Goal: Feedback & Contribution: Leave review/rating

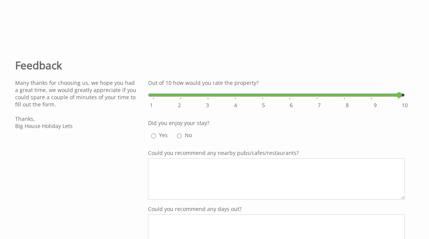
scroll to position [221, 0]
click at [399, 99] on input "Out of 10 how would you rate the property?" at bounding box center [276, 95] width 256 height 14
click at [400, 99] on input "Out of 10 how would you rate the property?" at bounding box center [276, 95] width 256 height 14
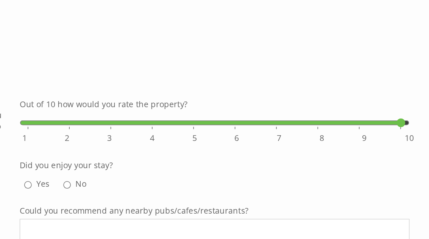
type input "10"
click at [177, 132] on input "No" at bounding box center [179, 136] width 5 height 9
radio input "true"
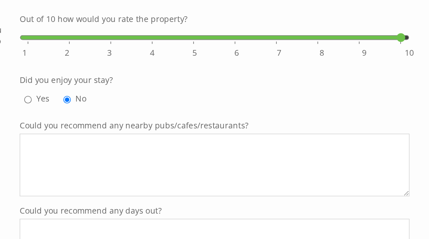
scroll to position [227, 0]
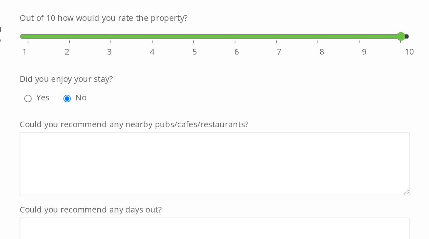
click at [198, 152] on textarea "Could you recommend any nearby pubs/cafes/restaurants?" at bounding box center [276, 172] width 256 height 41
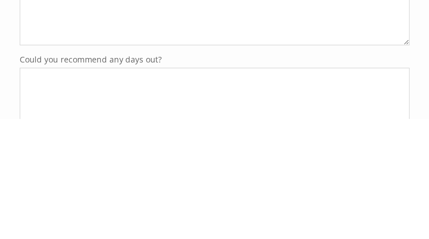
scroll to position [239, 0]
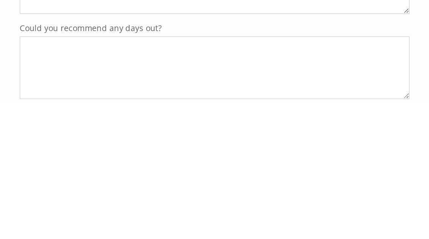
type textarea "N/a"
click at [247, 196] on textarea "Could you recommend any days out?" at bounding box center [276, 216] width 256 height 41
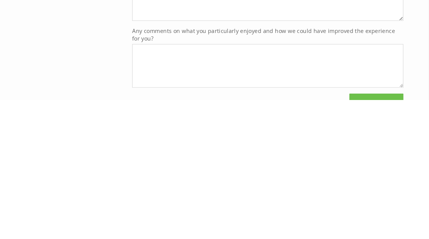
scroll to position [313, 0]
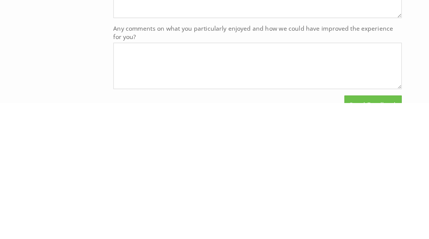
type textarea "N/a"
click at [196, 185] on textarea "Any comments on what you particularly enjoyed and how we could have improved th…" at bounding box center [276, 205] width 256 height 41
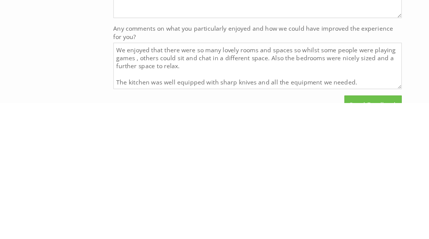
scroll to position [457, 0]
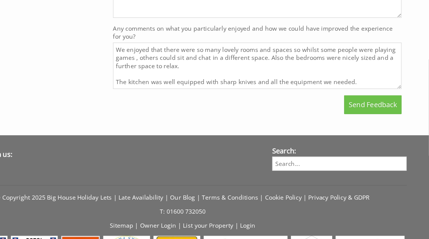
click at [328, 78] on textarea "We enjoyed that there were so many lovely rooms and spaces so whilst some peopl…" at bounding box center [276, 62] width 256 height 41
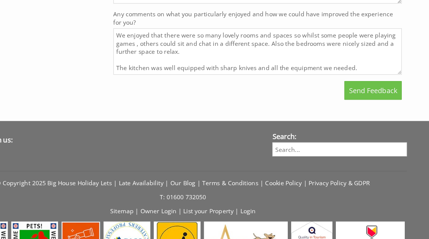
scroll to position [28, 0]
click at [277, 53] on textarea "We enjoyed that there were so many lovely rooms and spaces so whilst some peopl…" at bounding box center [276, 62] width 256 height 41
click at [235, 51] on textarea "We enjoyed that there were so many lovely rooms and spaces so whilst some peopl…" at bounding box center [276, 62] width 256 height 41
click at [326, 42] on textarea "We enjoyed that there were so many lovely rooms and spaces so whilst some peopl…" at bounding box center [276, 62] width 256 height 41
click at [325, 42] on textarea "We enjoyed that there were so many lovely rooms and spaces so whilst some peopl…" at bounding box center [276, 62] width 256 height 41
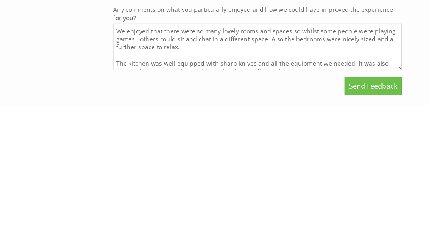
scroll to position [0, 0]
click at [262, 165] on textarea "We enjoyed that there were so many lovely rooms and spaces so whilst some peopl…" at bounding box center [276, 185] width 256 height 41
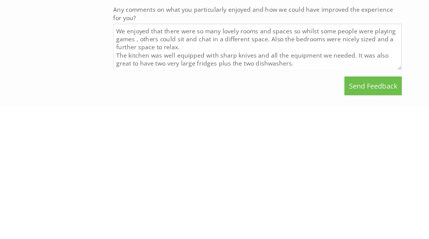
click at [148, 165] on textarea "We enjoyed that there were so many lovely rooms and spaces so whilst some peopl…" at bounding box center [276, 185] width 256 height 41
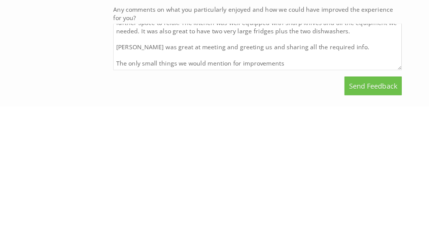
scroll to position [47, 0]
click at [300, 165] on textarea "We enjoyed that there were so many lovely rooms and spaces so whilst some peopl…" at bounding box center [276, 185] width 256 height 41
click at [284, 165] on textarea "We enjoyed that there were so many lovely rooms and spaces so whilst some peopl…" at bounding box center [276, 185] width 256 height 41
click at [285, 165] on textarea "We enjoyed that there were so many lovely rooms and spaces so whilst some peopl…" at bounding box center [276, 185] width 256 height 41
click at [270, 165] on textarea "We enjoyed that there were so many lovely rooms and spaces so whilst some peopl…" at bounding box center [276, 185] width 256 height 41
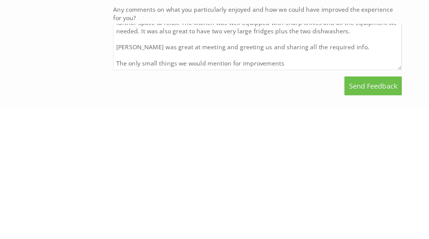
click at [242, 165] on textarea "We enjoyed that there were so many lovely rooms and spaces so whilst some peopl…" at bounding box center [276, 185] width 256 height 41
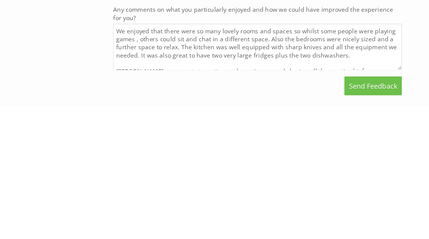
scroll to position [0, 0]
click at [320, 165] on textarea "We enjoyed that there were so many lovely rooms and spaces so whilst some peopl…" at bounding box center [276, 185] width 256 height 41
click at [148, 165] on textarea "We enjoyed that there were so many lovely rooms and spaces so whilst some peopl…" at bounding box center [276, 185] width 256 height 41
click at [328, 165] on textarea "We enjoyed that there were so many lovely rooms and spaces so whilst some peopl…" at bounding box center [276, 185] width 256 height 41
click at [314, 165] on textarea "We enjoyed that there were so many lovely rooms and spaces so whilst some peopl…" at bounding box center [276, 185] width 256 height 41
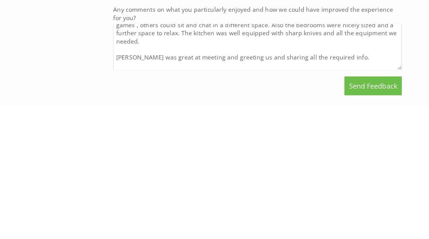
scroll to position [13, 0]
click at [148, 165] on textarea "We enjoyed that there were so many lovely rooms and spaces so whilst some peopl…" at bounding box center [276, 185] width 256 height 41
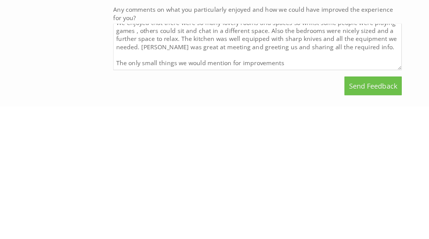
click at [333, 165] on textarea "We enjoyed that there were so many lovely rooms and spaces so whilst some peopl…" at bounding box center [276, 185] width 256 height 41
click at [194, 165] on textarea "We enjoyed that there were so many lovely rooms and spaces so whilst some peopl…" at bounding box center [276, 185] width 256 height 41
click at [190, 165] on textarea "We enjoyed that there were so many lovely rooms and spaces so whilst some peopl…" at bounding box center [276, 185] width 256 height 41
click at [179, 165] on textarea "We enjoyed that there were so many lovely rooms and spaces so whilst some peopl…" at bounding box center [276, 185] width 256 height 41
click at [278, 165] on textarea "We enjoyed that there were so many lovely rooms and spaces so whilst some peopl…" at bounding box center [276, 185] width 256 height 41
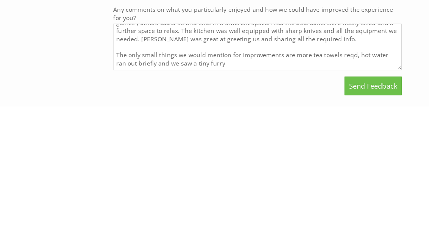
scroll to position [36, 0]
type textarea "We enjoyed that there were so many lovely rooms and spaces so whilst some peopl…"
click at [358, 216] on span "Send Feedback" at bounding box center [379, 220] width 43 height 8
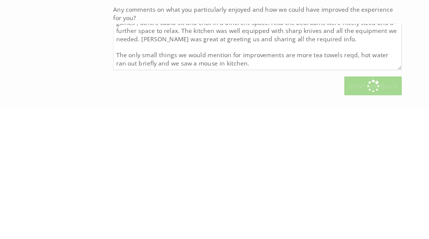
scroll to position [473, 0]
